Goal: Task Accomplishment & Management: Manage account settings

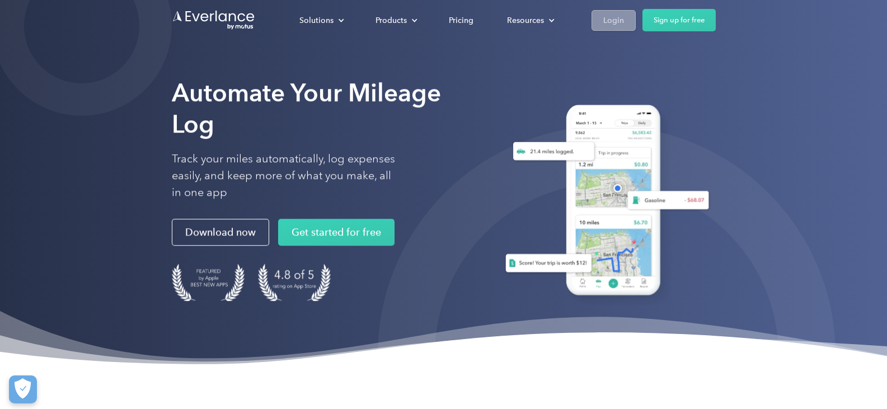
click at [603, 13] on div "Login" at bounding box center [613, 20] width 21 height 14
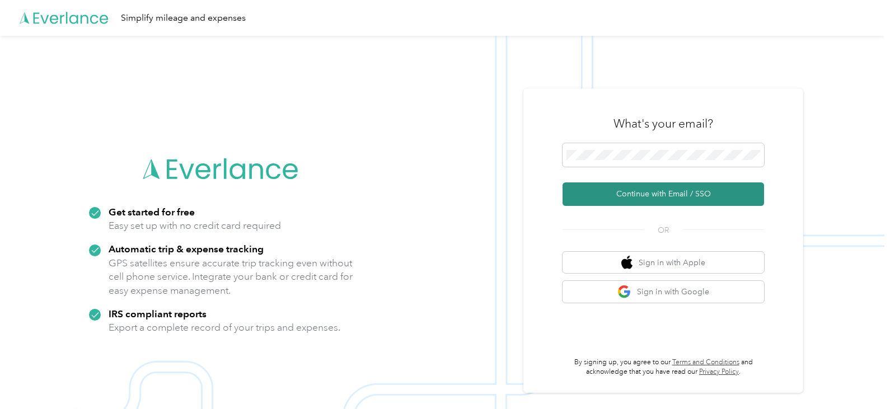
click at [650, 192] on button "Continue with Email / SSO" at bounding box center [664, 194] width 202 height 24
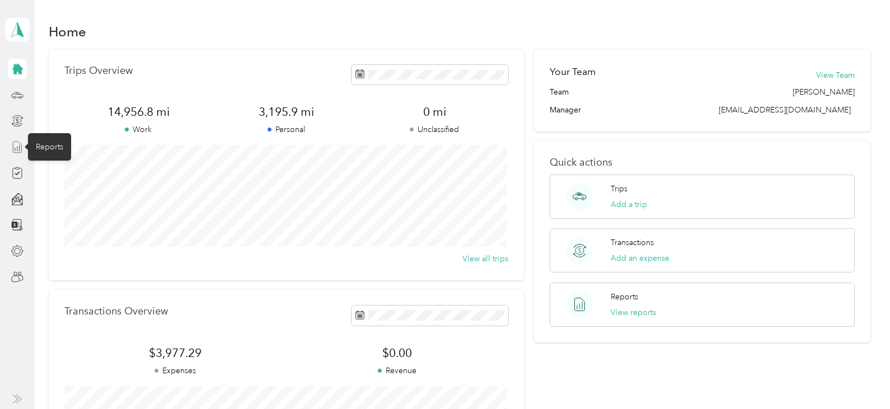
click at [12, 151] on icon at bounding box center [17, 147] width 12 height 12
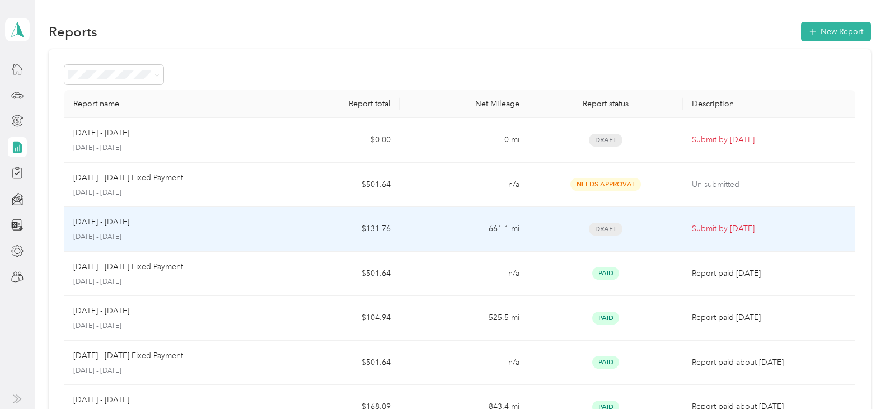
click at [219, 239] on p "[DATE] - [DATE]" at bounding box center [167, 237] width 188 height 10
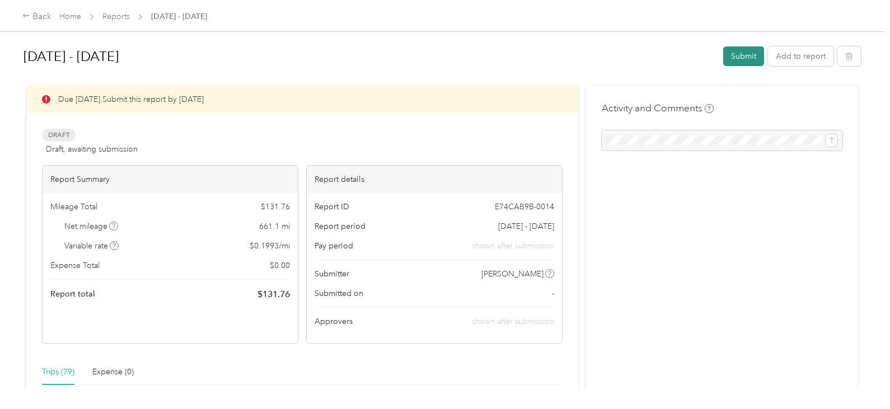
click at [751, 57] on button "Submit" at bounding box center [743, 56] width 41 height 20
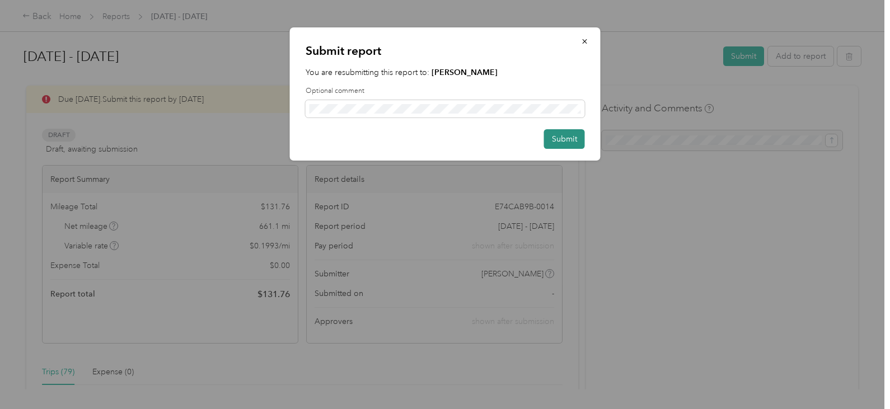
click at [565, 139] on button "Submit" at bounding box center [564, 139] width 41 height 20
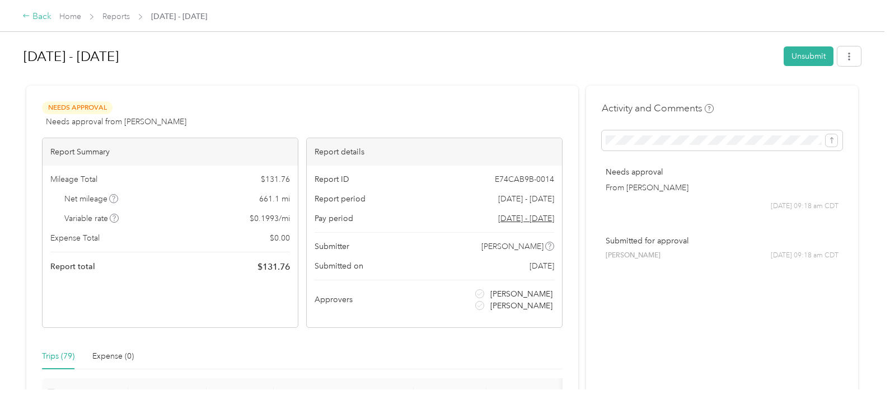
click at [43, 13] on div "Back" at bounding box center [36, 16] width 29 height 13
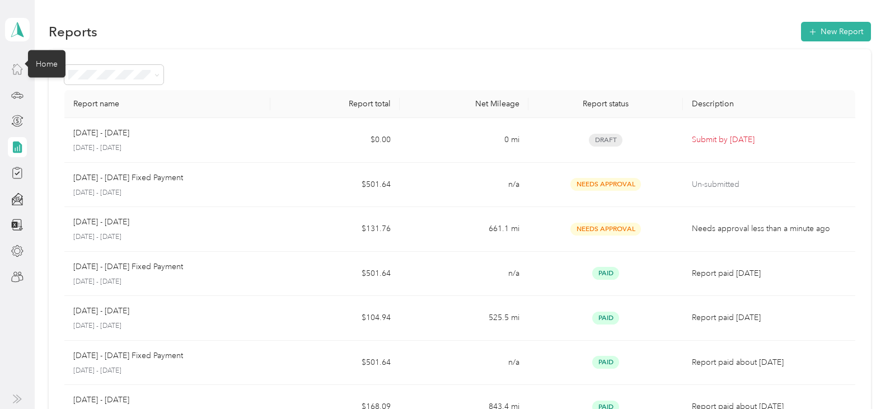
click at [24, 65] on icon at bounding box center [17, 69] width 12 height 12
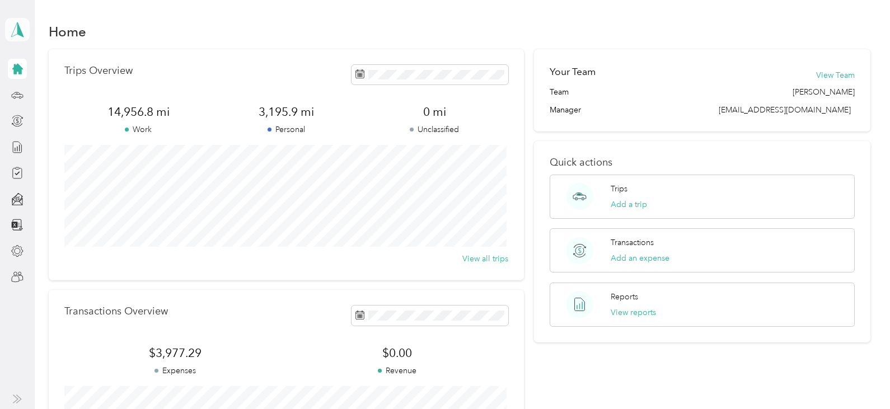
click at [24, 28] on icon at bounding box center [17, 30] width 17 height 16
click at [44, 93] on div "Team dashboard" at bounding box center [45, 92] width 60 height 12
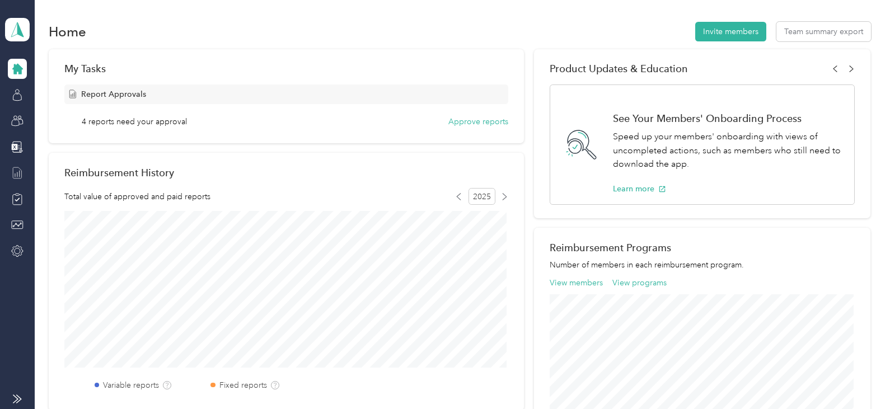
click at [24, 170] on div at bounding box center [17, 173] width 19 height 20
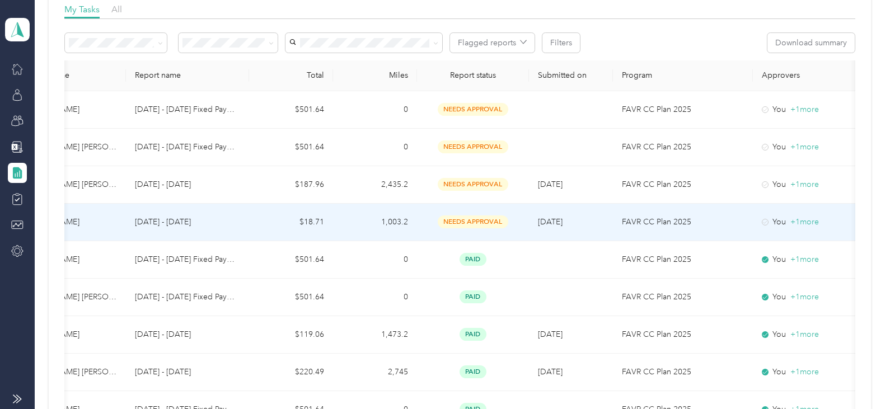
scroll to position [181, 0]
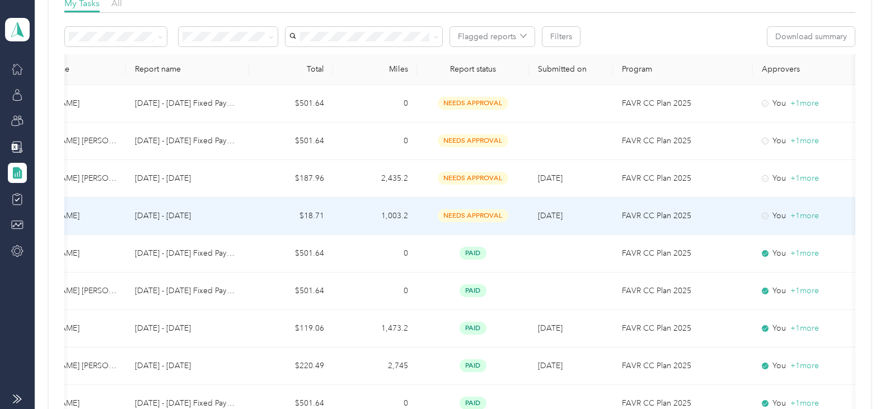
click at [766, 213] on icon at bounding box center [765, 216] width 7 height 7
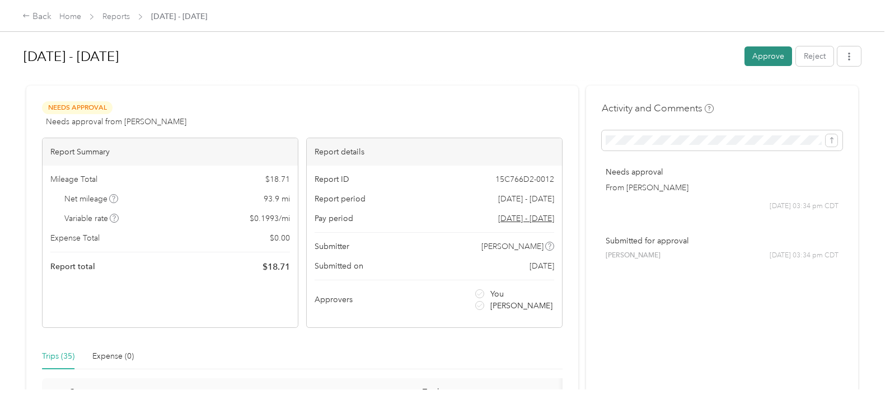
click at [769, 53] on button "Approve" at bounding box center [769, 56] width 48 height 20
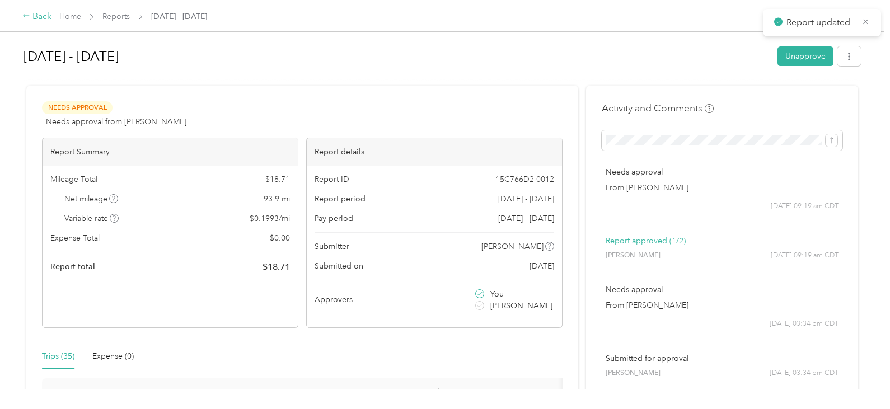
click at [35, 17] on div "Back" at bounding box center [36, 16] width 29 height 13
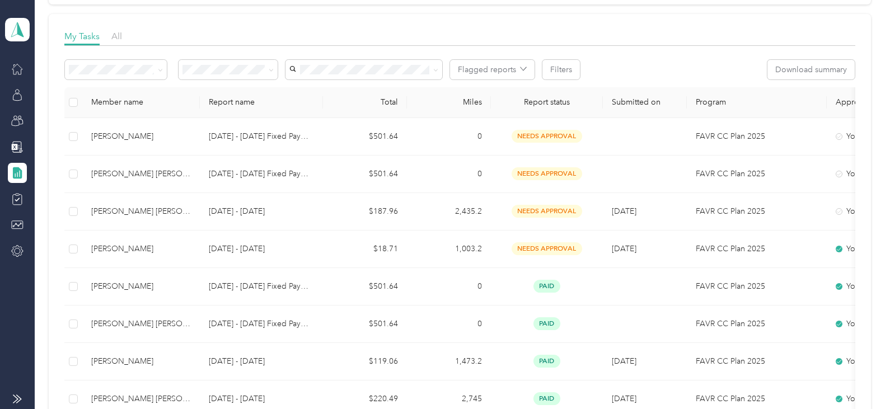
scroll to position [153, 0]
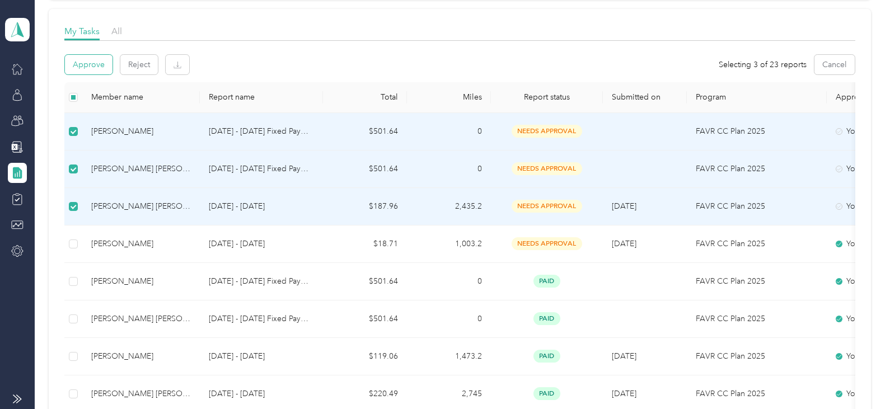
click at [85, 60] on button "Approve" at bounding box center [89, 65] width 48 height 20
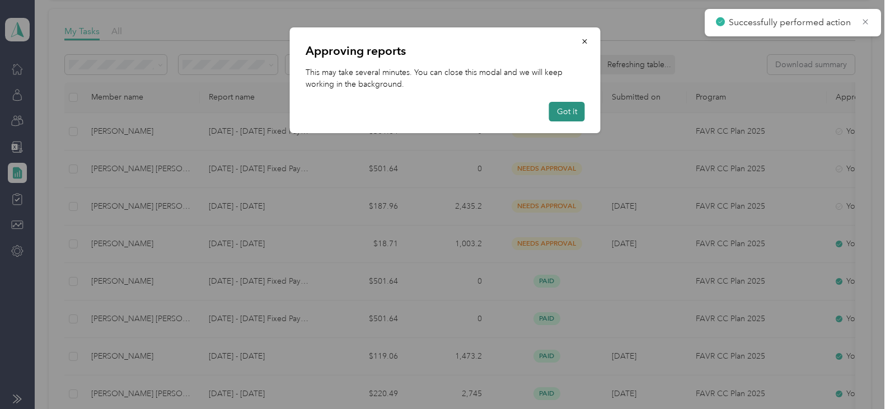
click at [564, 114] on button "Got it" at bounding box center [567, 112] width 36 height 20
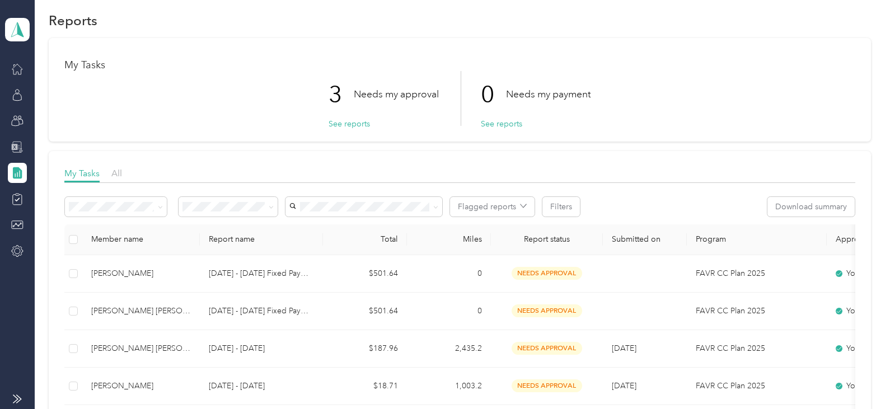
scroll to position [14, 0]
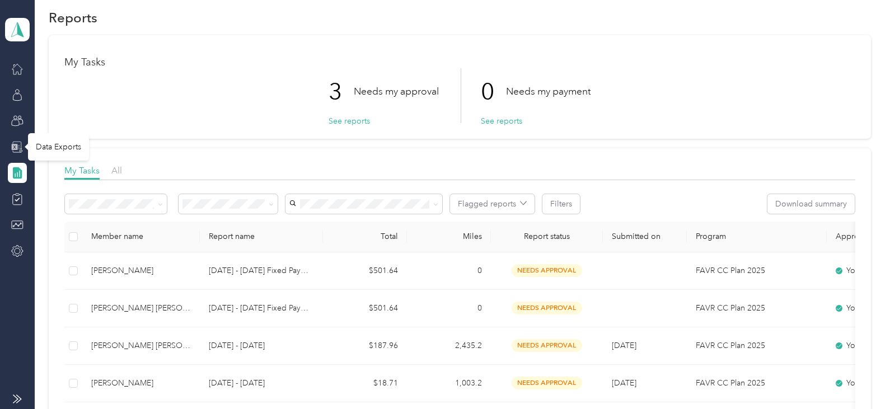
click at [16, 144] on icon at bounding box center [15, 147] width 6 height 6
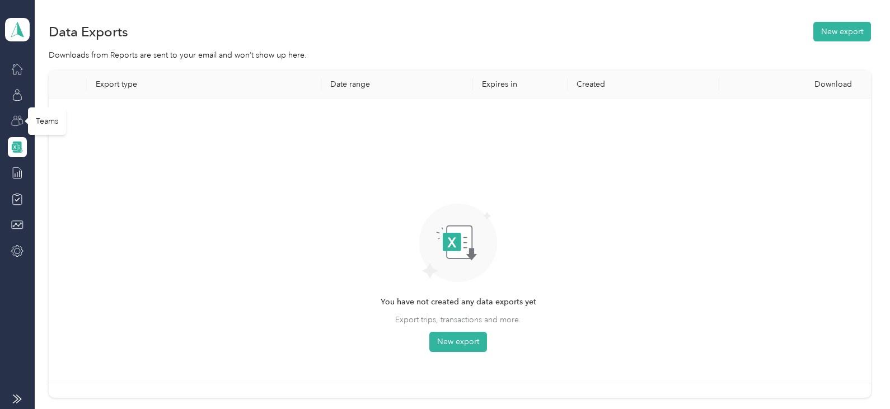
click at [14, 121] on icon at bounding box center [17, 121] width 12 height 12
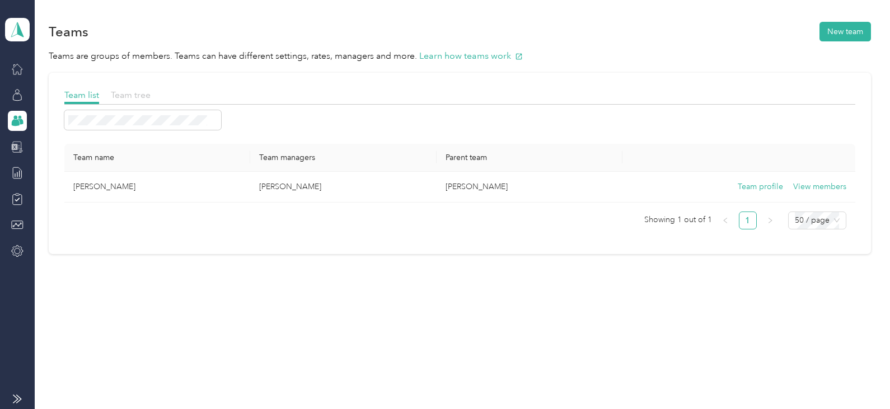
click at [142, 92] on span "Team tree" at bounding box center [131, 95] width 40 height 11
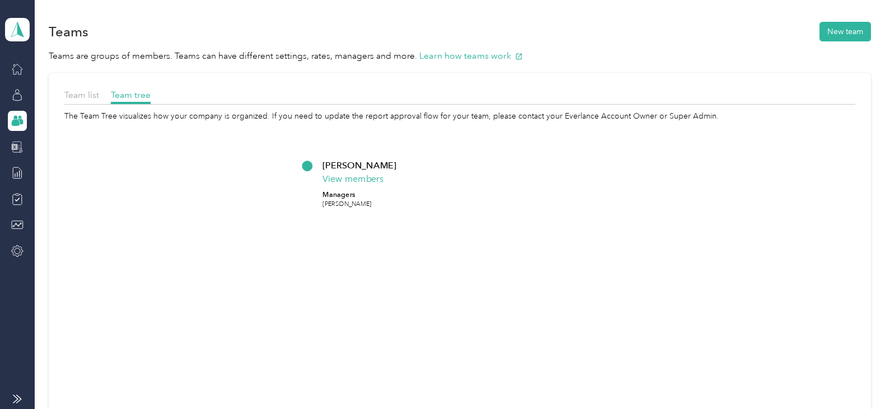
click at [338, 204] on p "[PERSON_NAME]" at bounding box center [346, 204] width 49 height 9
click at [337, 196] on p "Managers" at bounding box center [346, 194] width 49 height 11
click at [339, 163] on p "[PERSON_NAME]" at bounding box center [359, 164] width 74 height 13
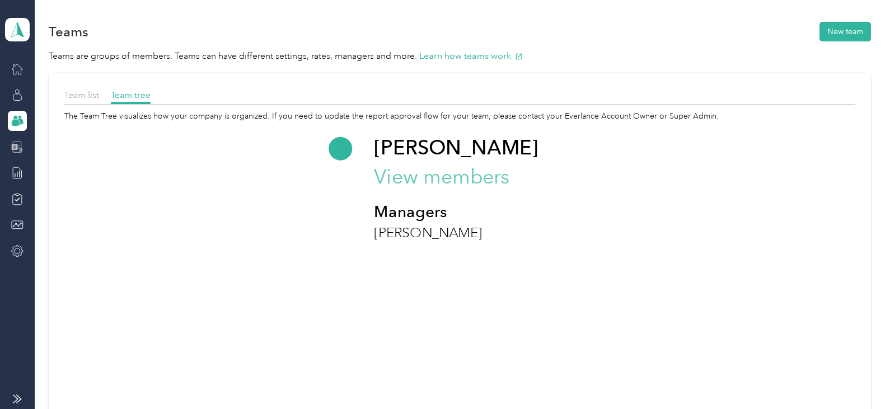
click at [404, 174] on button "View members" at bounding box center [441, 177] width 135 height 30
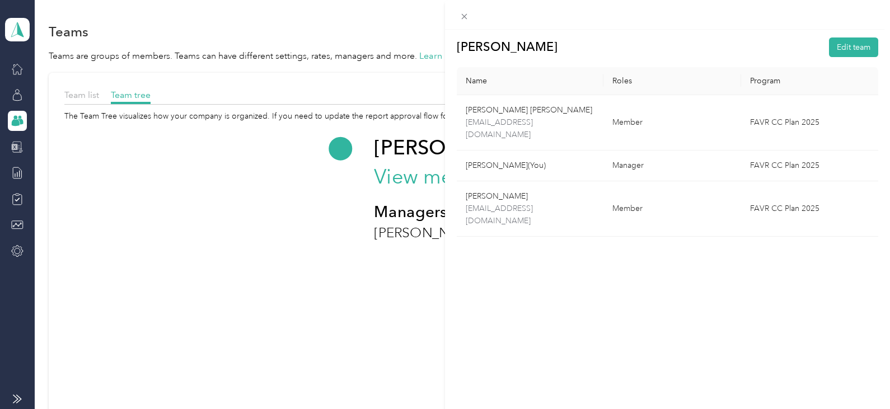
click at [15, 148] on div "[PERSON_NAME] Edit team Name Roles Program [PERSON_NAME] [PERSON_NAME] [EMAIL_A…" at bounding box center [445, 204] width 890 height 409
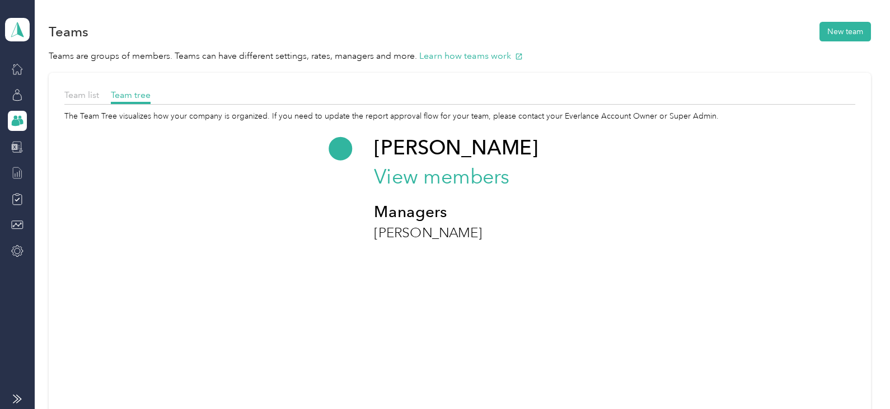
click at [22, 166] on div at bounding box center [17, 173] width 19 height 20
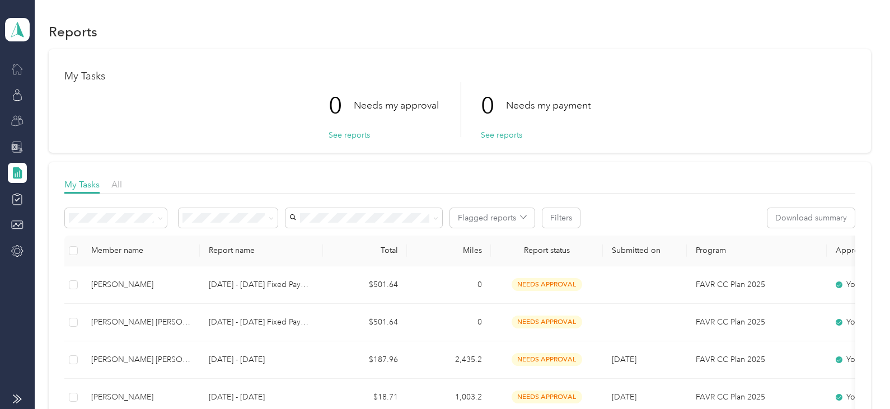
click at [17, 70] on icon at bounding box center [17, 69] width 12 height 12
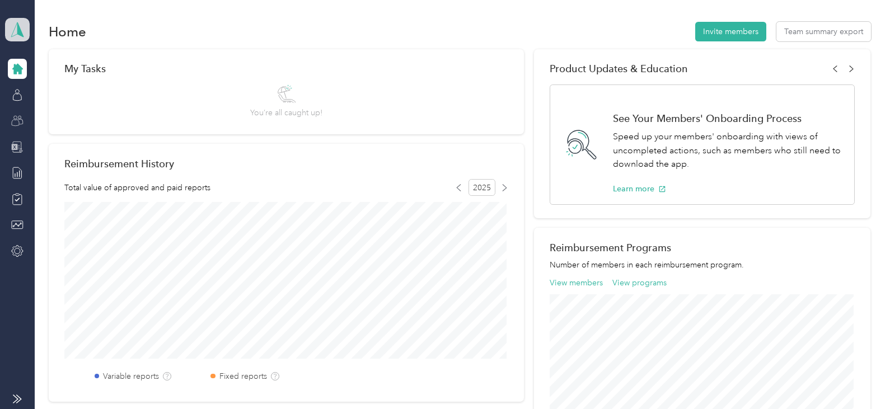
click at [17, 30] on polygon at bounding box center [20, 29] width 6 height 15
click at [54, 121] on div "Personal dashboard" at bounding box center [123, 117] width 220 height 20
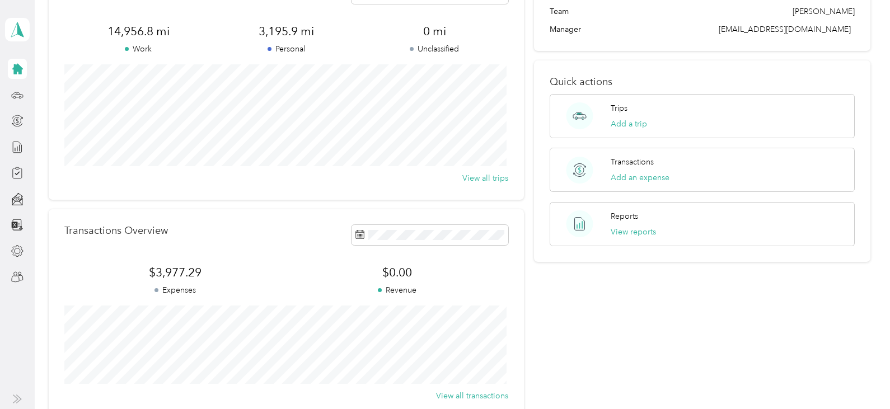
scroll to position [64, 0]
